Goal: Transaction & Acquisition: Purchase product/service

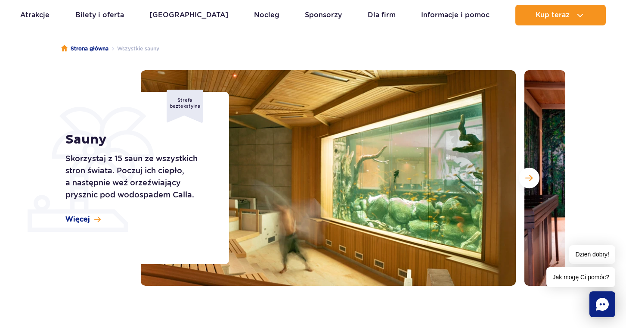
scroll to position [69, 0]
click at [532, 177] on span "Następny slajd" at bounding box center [528, 178] width 7 height 8
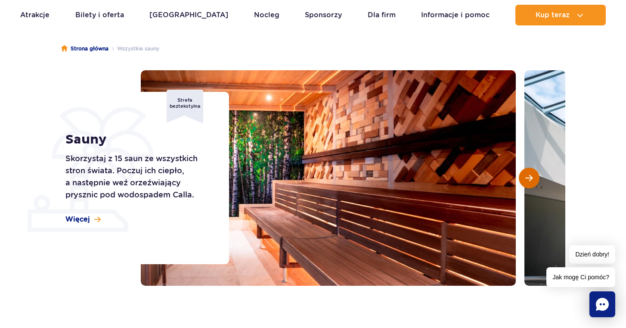
click at [528, 177] on span "Następny slajd" at bounding box center [528, 178] width 7 height 8
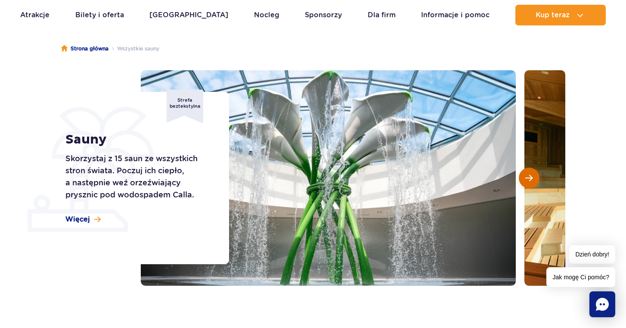
click at [524, 178] on button "Następny slajd" at bounding box center [529, 178] width 21 height 21
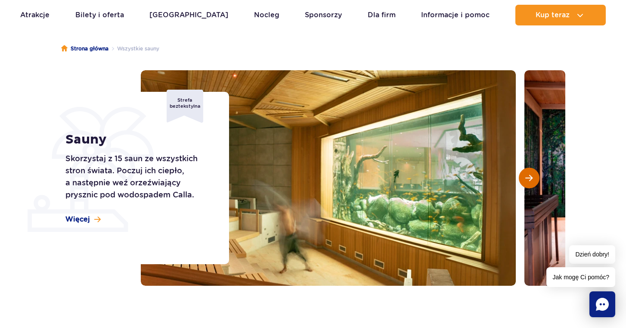
click at [526, 179] on span "Następny slajd" at bounding box center [528, 178] width 7 height 8
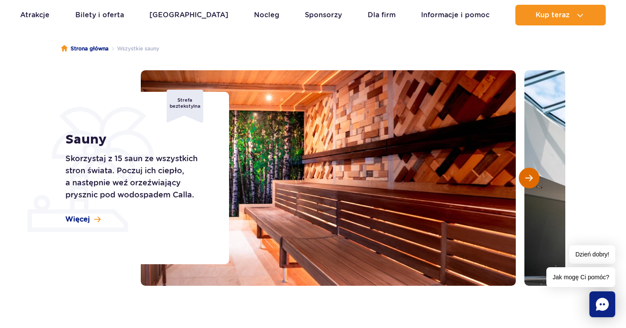
click at [526, 179] on span "Następny slajd" at bounding box center [528, 178] width 7 height 8
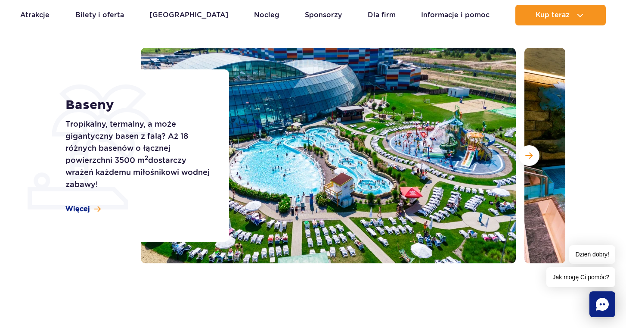
scroll to position [93, 0]
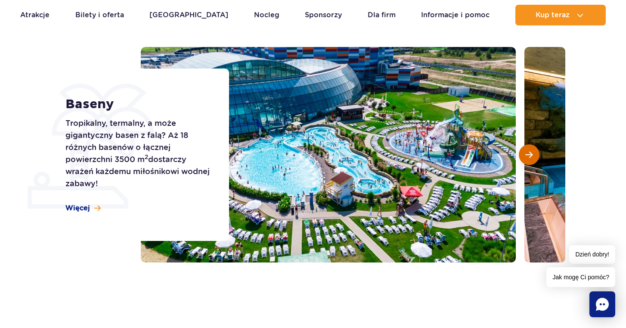
click at [530, 153] on span "Następny slajd" at bounding box center [528, 155] width 7 height 8
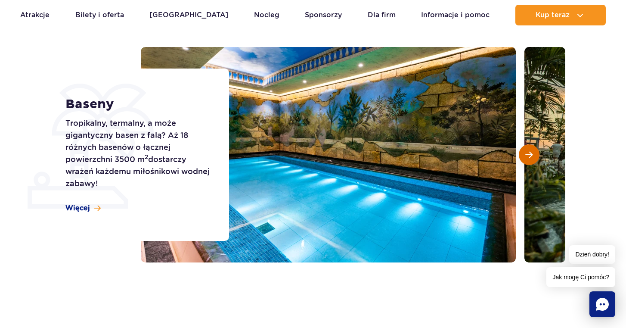
click at [528, 154] on span "Następny slajd" at bounding box center [528, 155] width 7 height 8
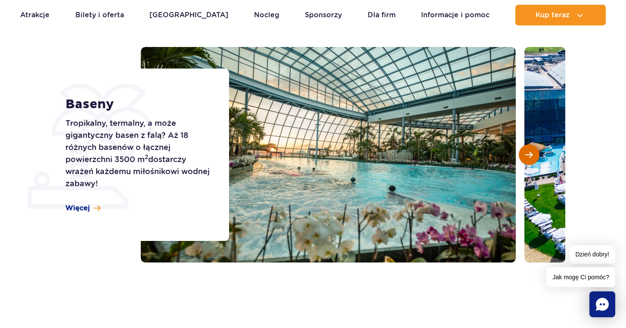
click at [528, 154] on span "Następny slajd" at bounding box center [528, 155] width 7 height 8
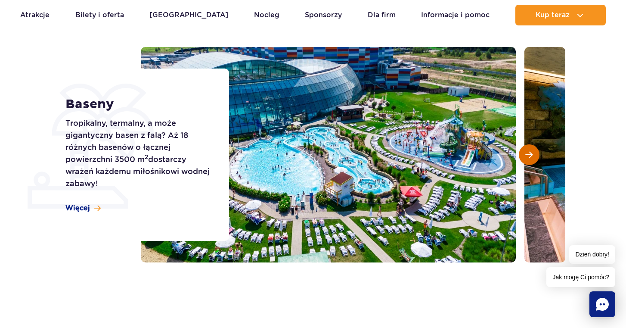
click at [528, 154] on span "Następny slajd" at bounding box center [528, 155] width 7 height 8
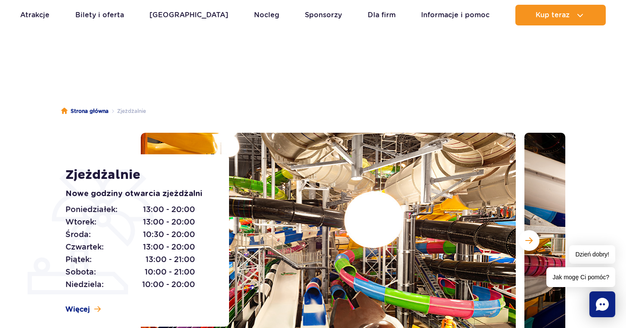
scroll to position [3, 0]
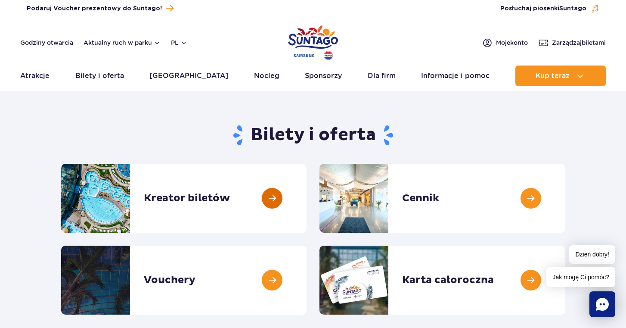
click at [307, 199] on link at bounding box center [307, 198] width 0 height 69
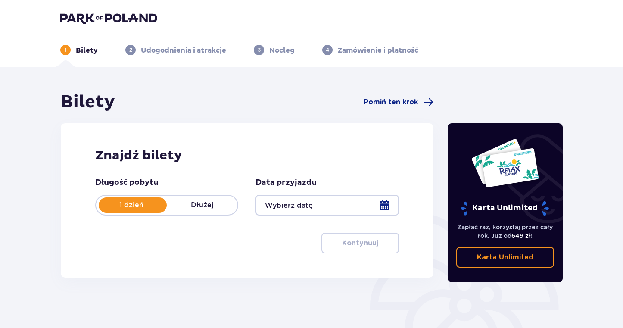
click at [382, 202] on div at bounding box center [326, 205] width 143 height 21
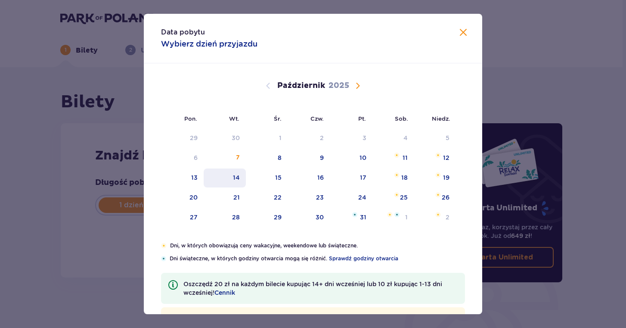
click at [235, 175] on div "14" at bounding box center [236, 177] width 7 height 9
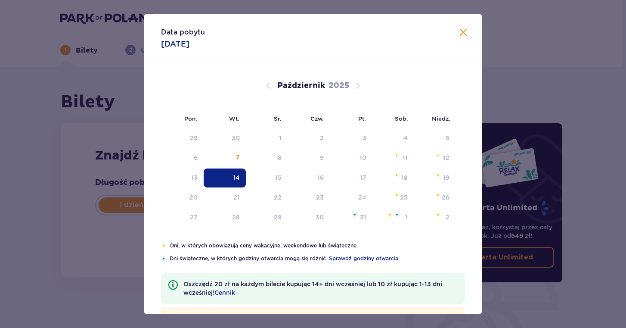
type input "[DATE]"
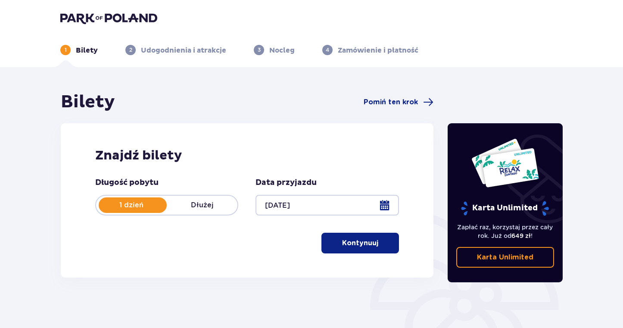
click at [351, 242] on p "Kontynuuj" at bounding box center [360, 242] width 36 height 9
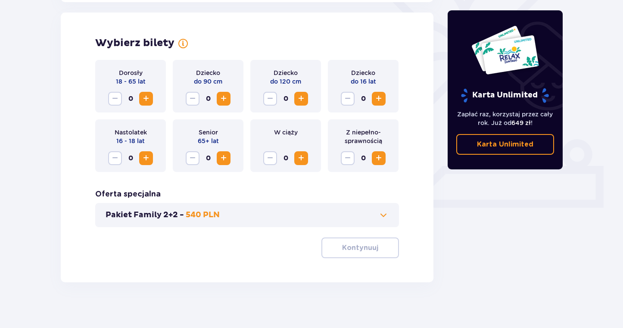
scroll to position [239, 0]
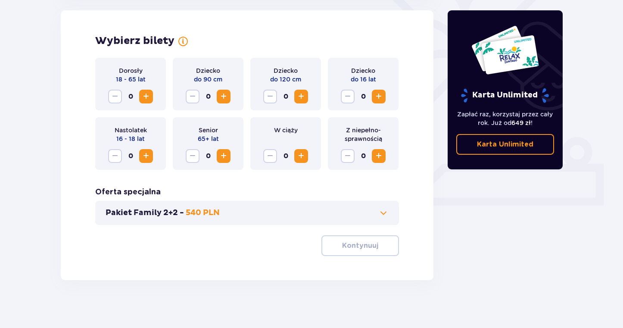
click at [146, 95] on span "Zwiększ" at bounding box center [146, 96] width 10 height 10
click at [381, 94] on span "Zwiększ" at bounding box center [378, 96] width 10 height 10
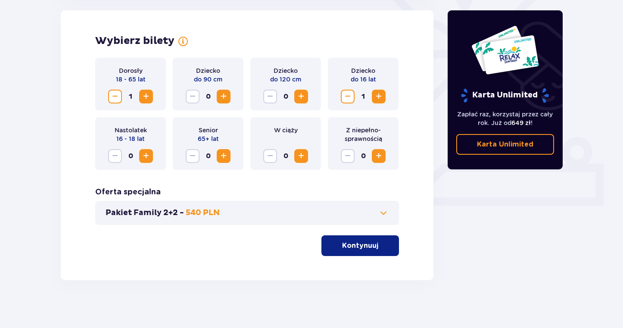
click at [359, 242] on p "Kontynuuj" at bounding box center [360, 245] width 36 height 9
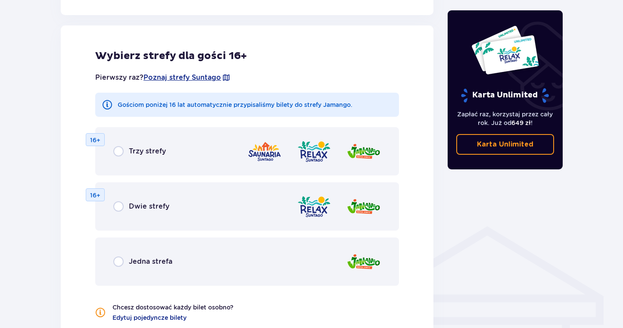
scroll to position [478, 0]
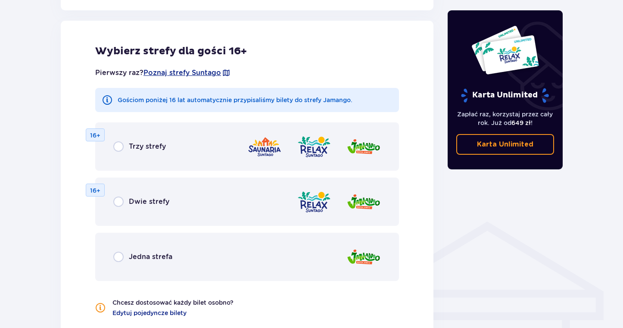
click at [121, 256] on input "radio" at bounding box center [118, 257] width 10 height 10
radio input "true"
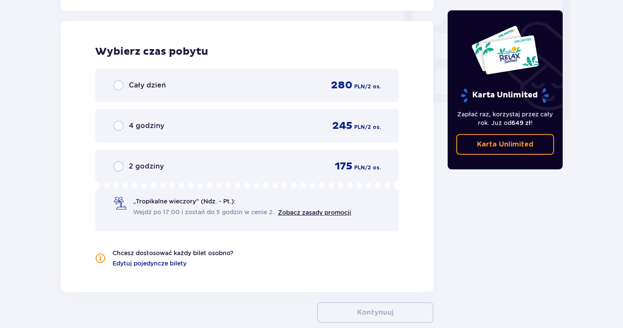
scroll to position [809, 0]
click at [117, 127] on input "radio" at bounding box center [118, 125] width 10 height 10
radio input "true"
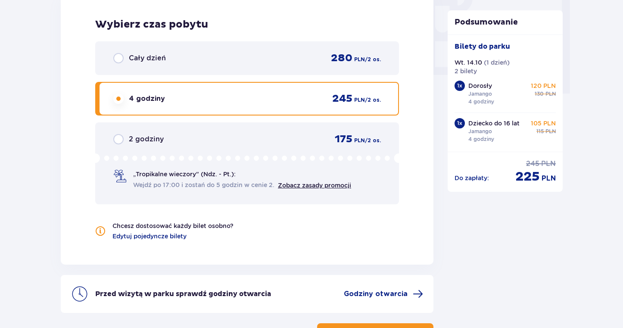
scroll to position [870, 0]
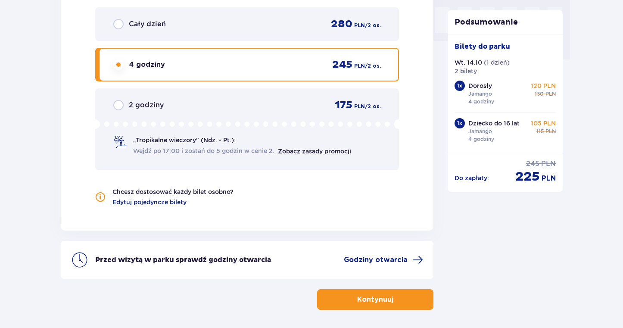
click at [395, 300] on span "button" at bounding box center [395, 299] width 10 height 10
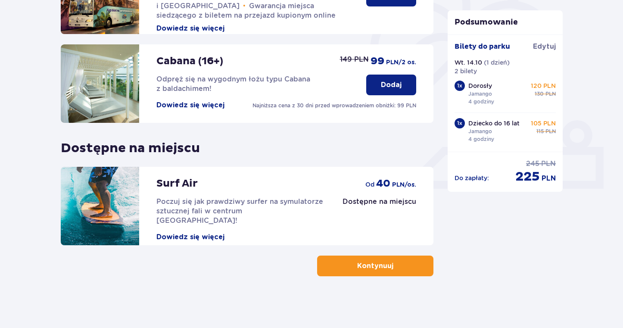
scroll to position [256, 0]
click at [391, 271] on span "button" at bounding box center [395, 266] width 10 height 10
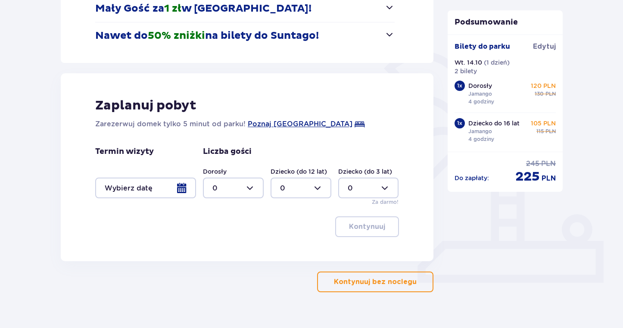
scroll to position [163, 0]
click at [391, 285] on p "Kontynuuj bez noclegu" at bounding box center [375, 280] width 83 height 9
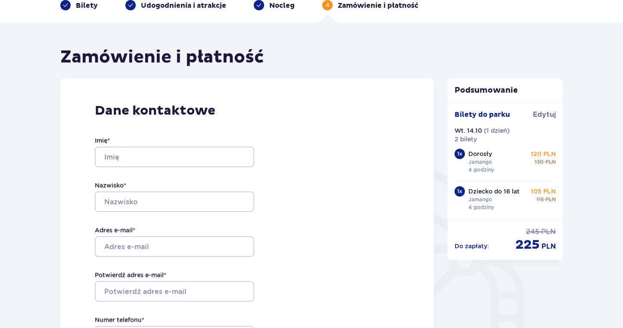
scroll to position [37, 0]
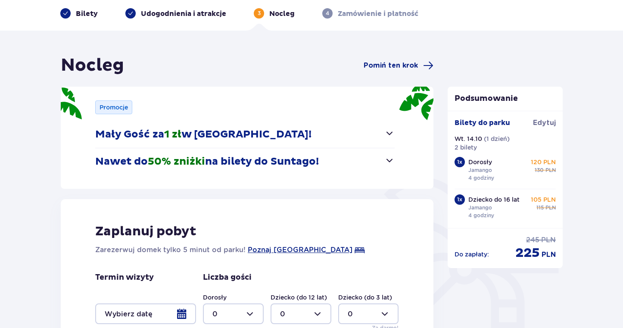
scroll to position [163, 0]
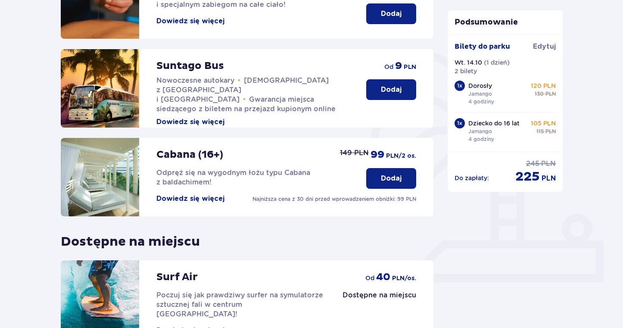
scroll to position [256, 0]
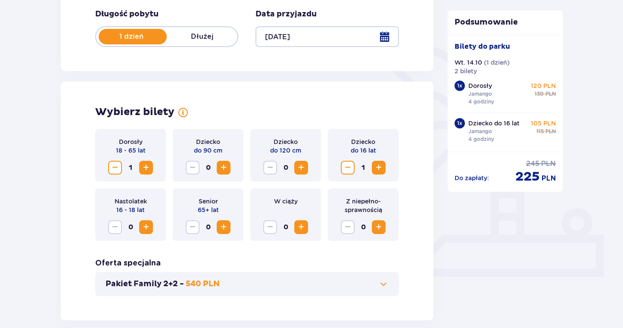
scroll to position [175, 0]
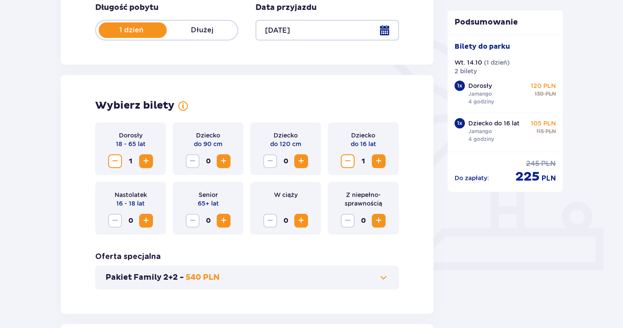
click at [144, 161] on span "Zwiększ" at bounding box center [146, 161] width 10 height 10
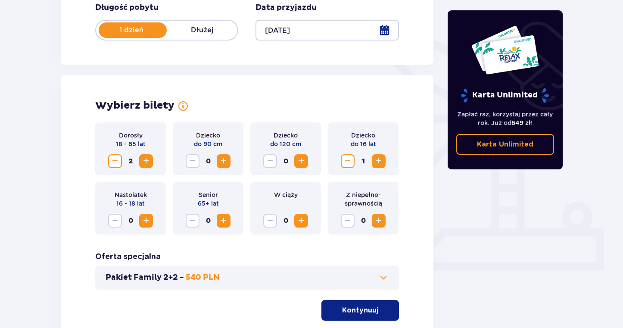
click at [363, 307] on p "Kontynuuj" at bounding box center [360, 309] width 36 height 9
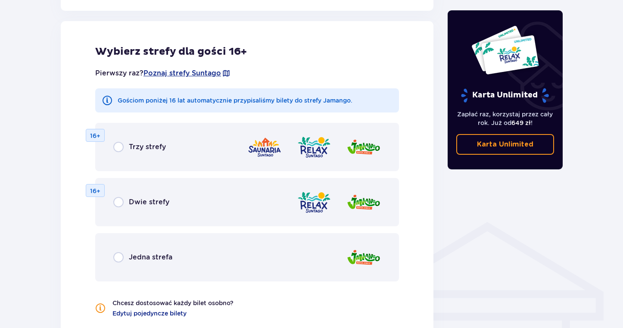
scroll to position [478, 0]
click at [118, 256] on input "radio" at bounding box center [118, 257] width 10 height 10
radio input "true"
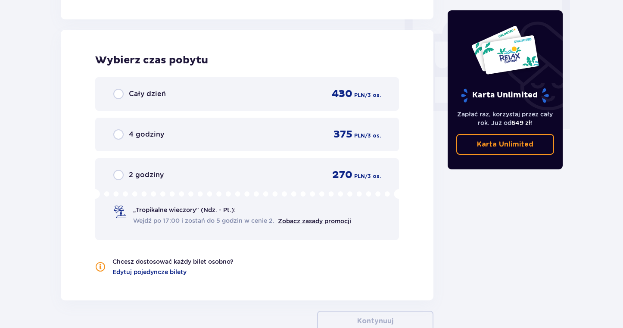
scroll to position [809, 0]
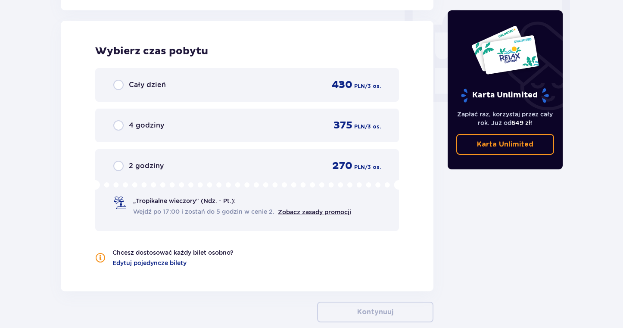
click at [120, 127] on input "radio" at bounding box center [118, 125] width 10 height 10
radio input "true"
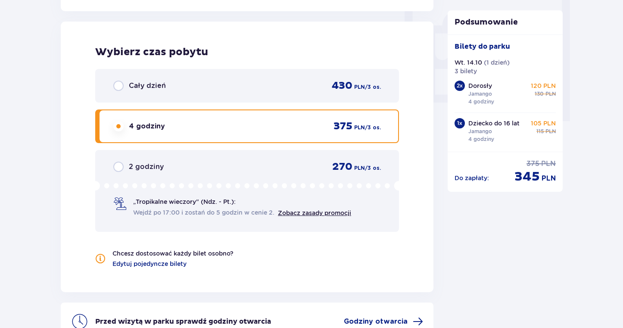
scroll to position [807, 0]
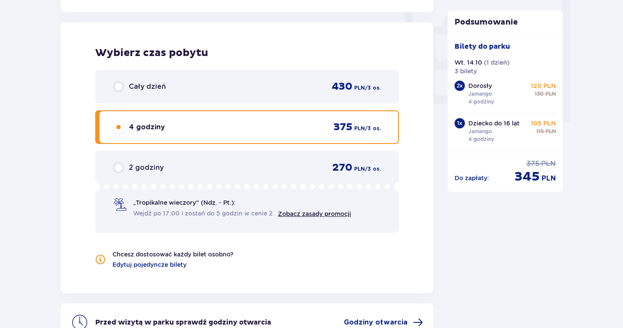
click at [119, 85] on input "radio" at bounding box center [118, 86] width 10 height 10
radio input "true"
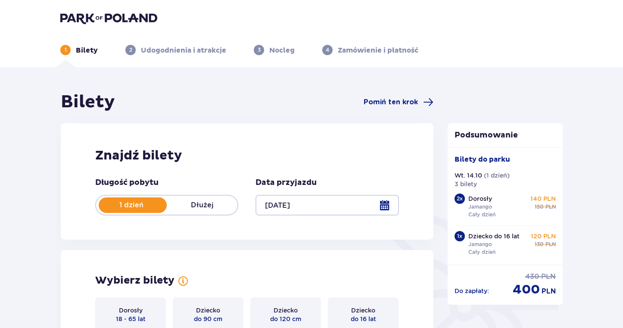
scroll to position [0, 0]
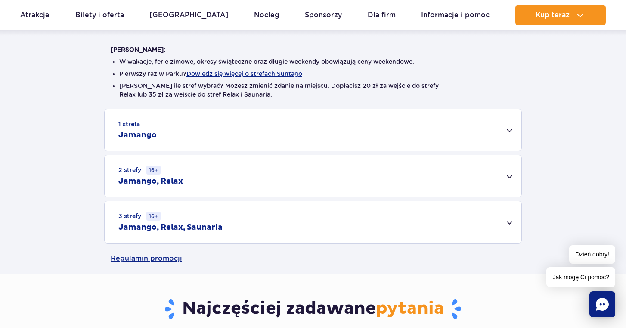
scroll to position [210, 0]
click at [123, 134] on h2 "Jamango" at bounding box center [137, 135] width 38 height 10
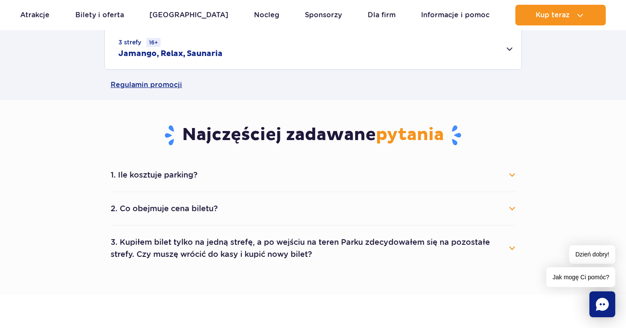
scroll to position [714, 0]
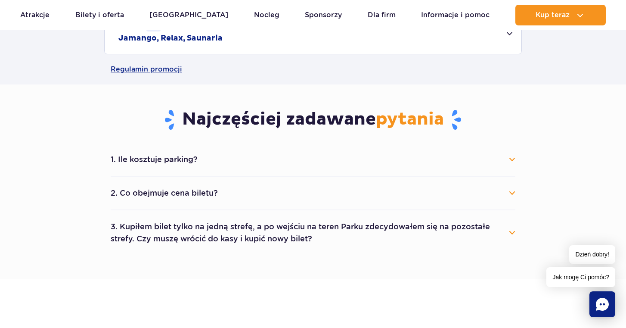
click at [140, 155] on button "1. Ile kosztuje parking?" at bounding box center [313, 159] width 405 height 19
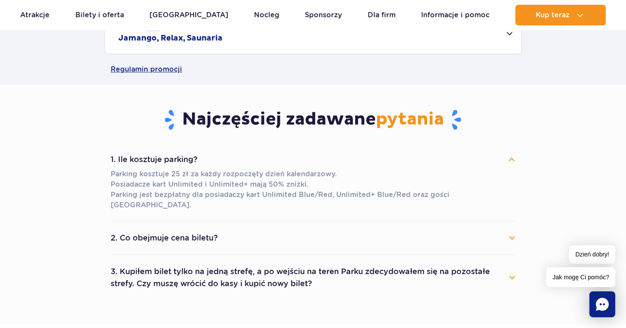
click at [140, 157] on button "1. Ile kosztuje parking?" at bounding box center [313, 159] width 405 height 19
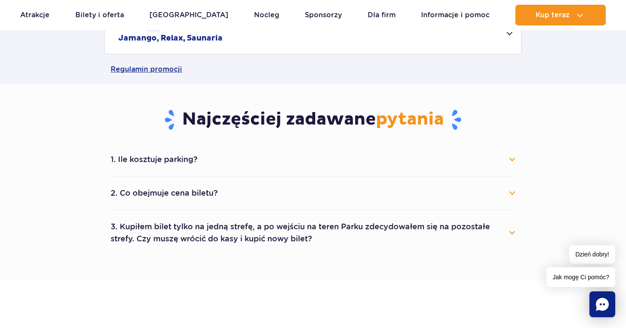
click at [143, 189] on button "2. Co obejmuje cena biletu?" at bounding box center [313, 192] width 405 height 19
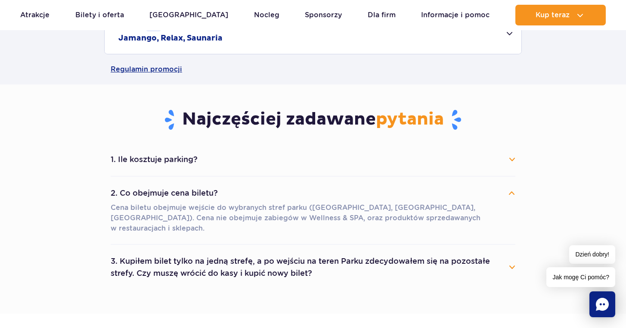
click at [143, 189] on button "2. Co obejmuje cena biletu?" at bounding box center [313, 192] width 405 height 19
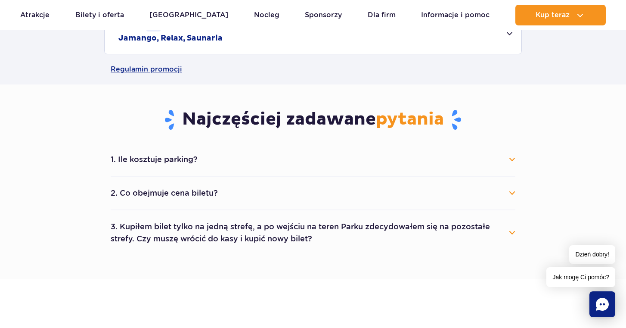
click at [156, 231] on button "3. Kupiłem bilet tylko na jedną strefę, a po wejściu na teren Parku zdecydowałe…" at bounding box center [313, 232] width 405 height 31
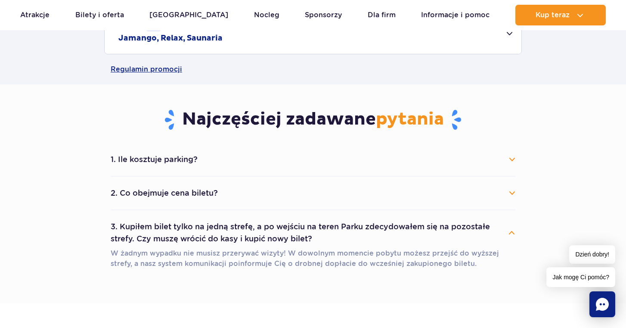
click at [156, 231] on button "3. Kupiłem bilet tylko na jedną strefę, a po wejściu na teren Parku zdecydowałe…" at bounding box center [313, 232] width 405 height 31
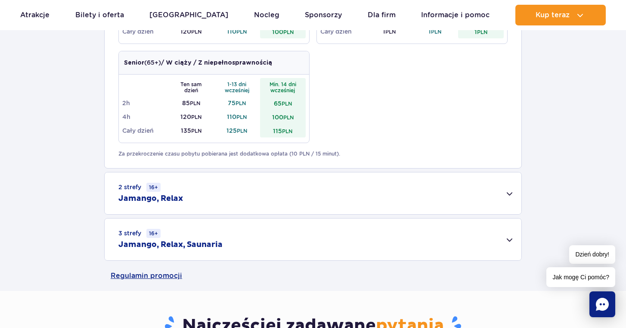
scroll to position [508, 0]
click at [147, 188] on small "16+" at bounding box center [153, 186] width 14 height 9
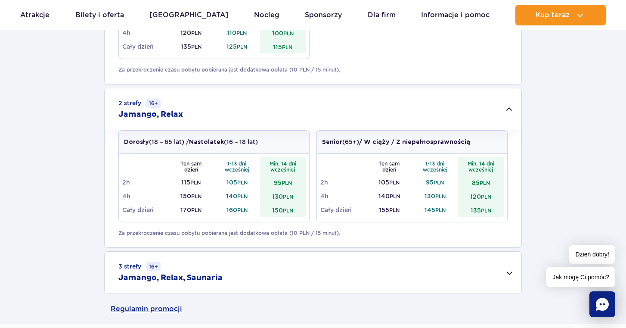
scroll to position [593, 0]
click at [147, 112] on h2 "Jamango, Relax" at bounding box center [150, 114] width 65 height 10
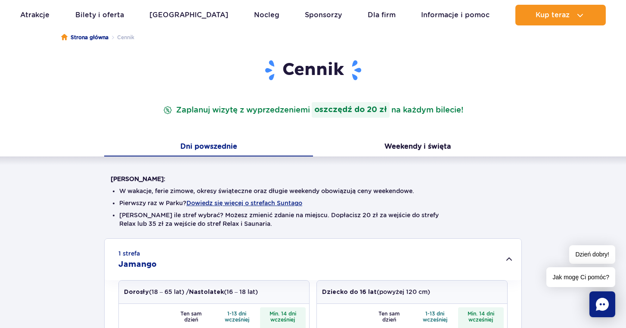
scroll to position [68, 0]
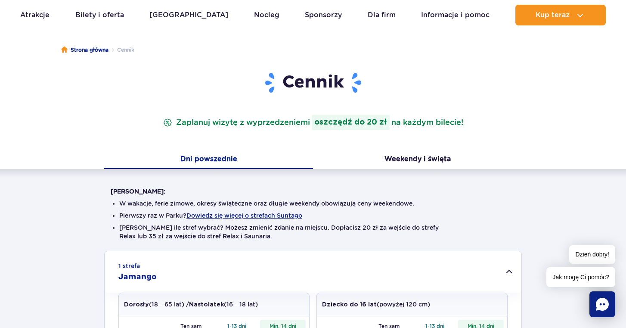
click at [189, 273] on div "1 strefa Jamango" at bounding box center [313, 271] width 417 height 41
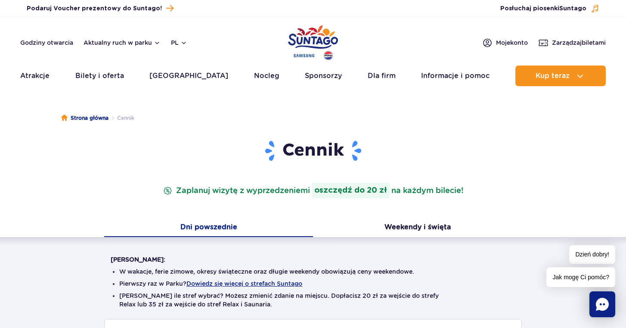
scroll to position [0, 0]
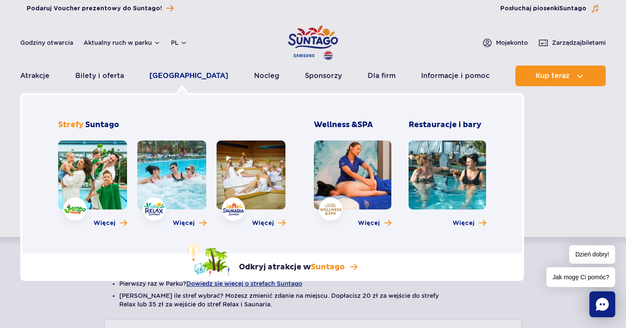
click at [184, 72] on link "[GEOGRAPHIC_DATA]" at bounding box center [188, 75] width 79 height 21
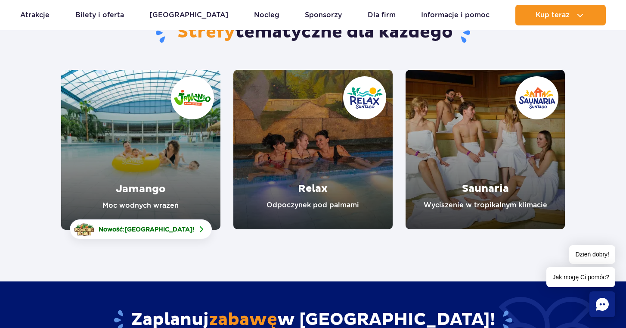
scroll to position [99, 0]
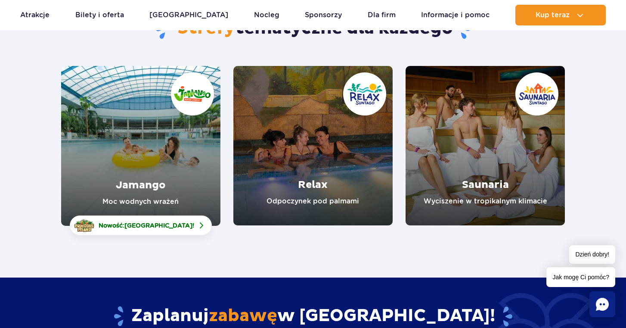
click at [154, 165] on link "Jamango" at bounding box center [140, 146] width 159 height 160
click at [299, 178] on link "Relax" at bounding box center [312, 145] width 159 height 159
click at [481, 163] on link "Saunaria" at bounding box center [485, 145] width 159 height 159
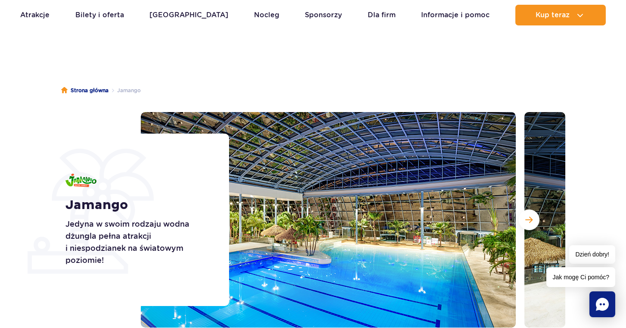
scroll to position [25, 0]
